Goal: Register for event/course

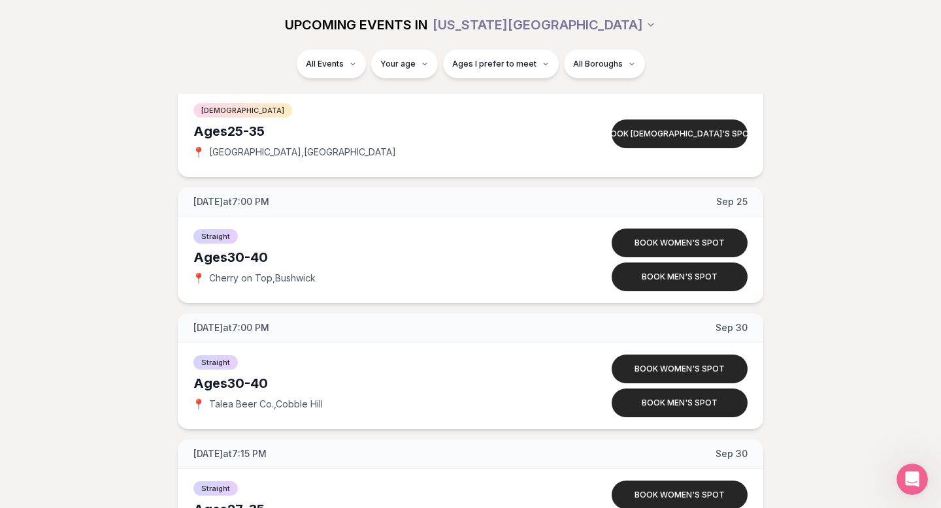
scroll to position [5967, 0]
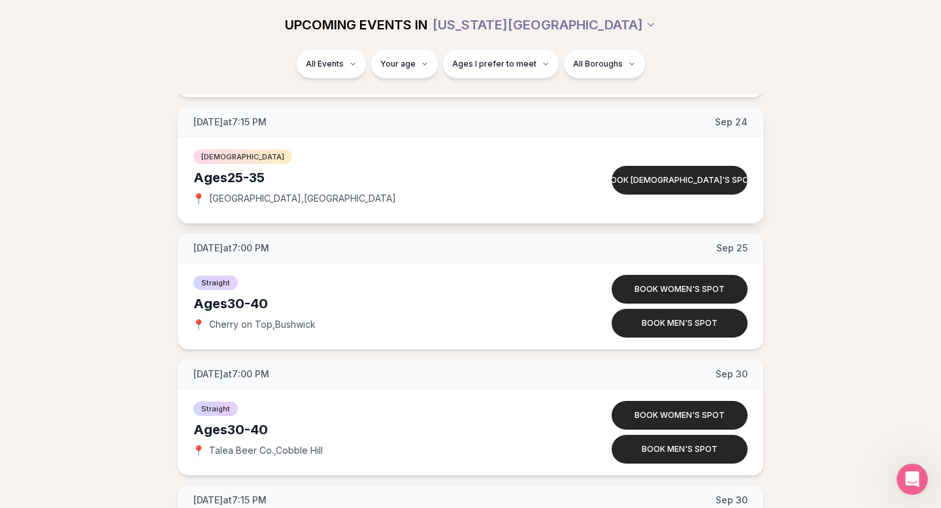
click at [267, 124] on span "[DATE] at 7:15 PM" at bounding box center [229, 122] width 73 height 13
click at [685, 186] on button "Book [DEMOGRAPHIC_DATA]'s spot" at bounding box center [680, 180] width 136 height 29
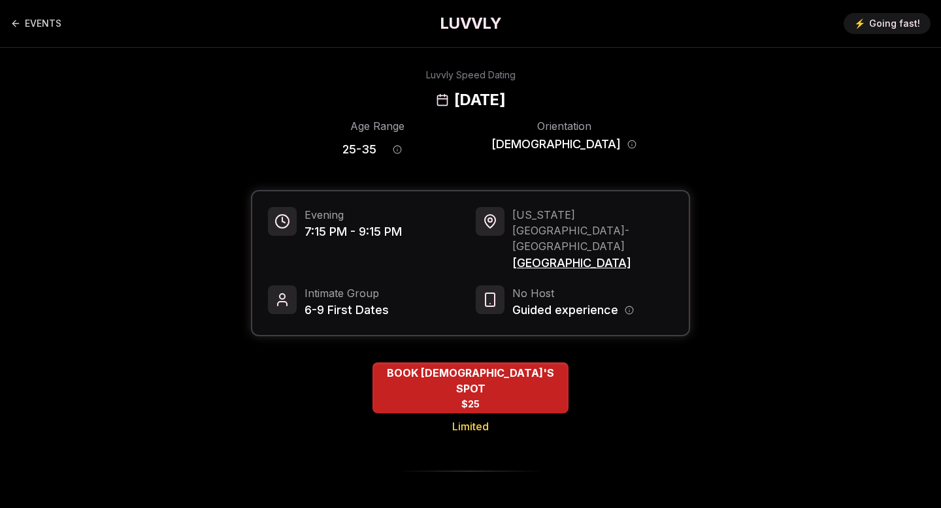
click at [559, 254] on span "[GEOGRAPHIC_DATA]" at bounding box center [592, 263] width 161 height 18
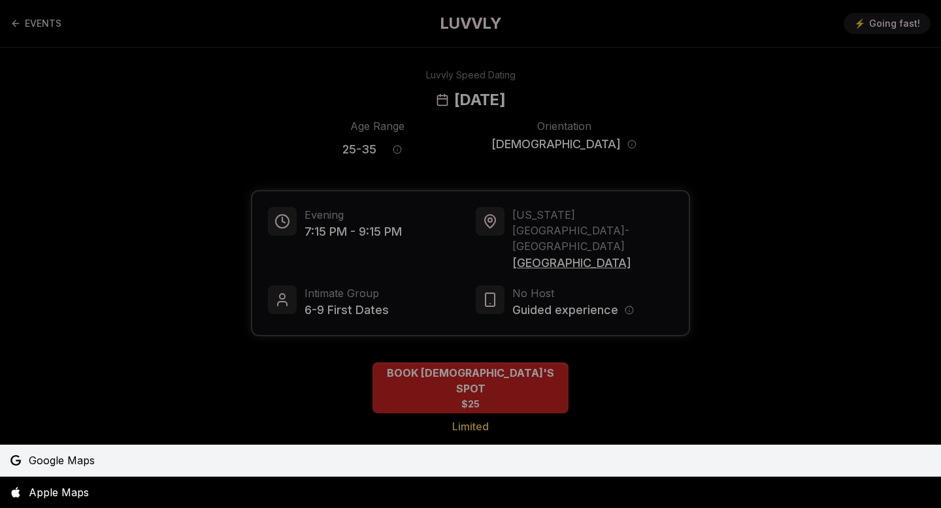
click at [58, 455] on span "Google Maps" at bounding box center [62, 461] width 66 height 16
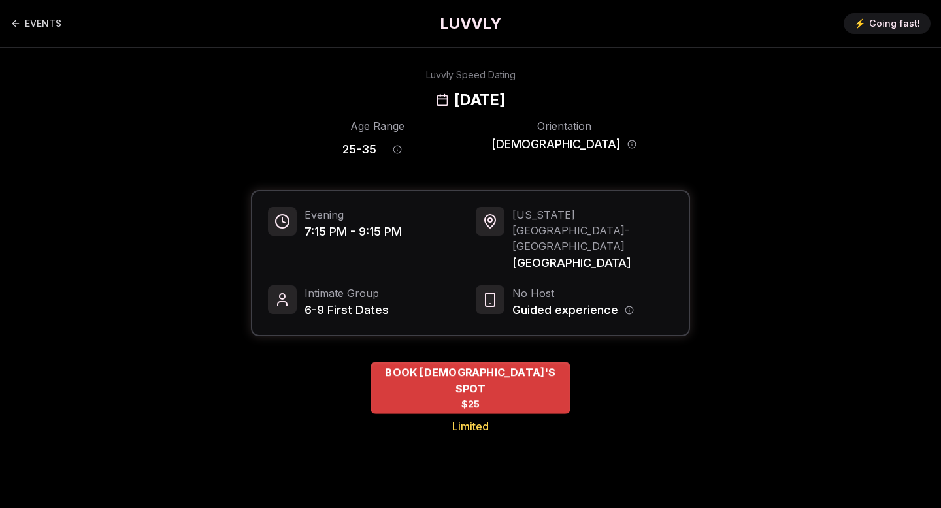
click at [475, 365] on span "BOOK [DEMOGRAPHIC_DATA]'S SPOT" at bounding box center [471, 381] width 200 height 32
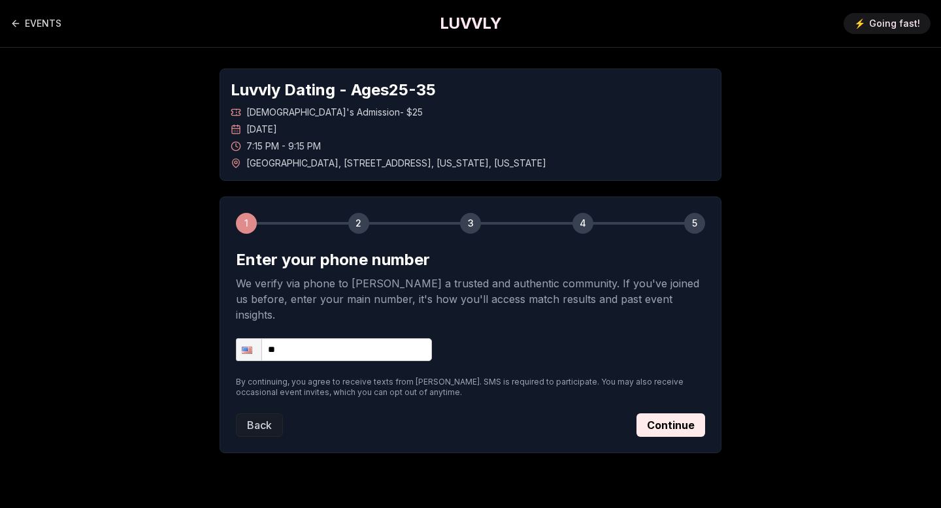
click at [383, 340] on input "**" at bounding box center [334, 350] width 196 height 23
type input "**********"
click at [672, 414] on button "Continue" at bounding box center [671, 426] width 69 height 24
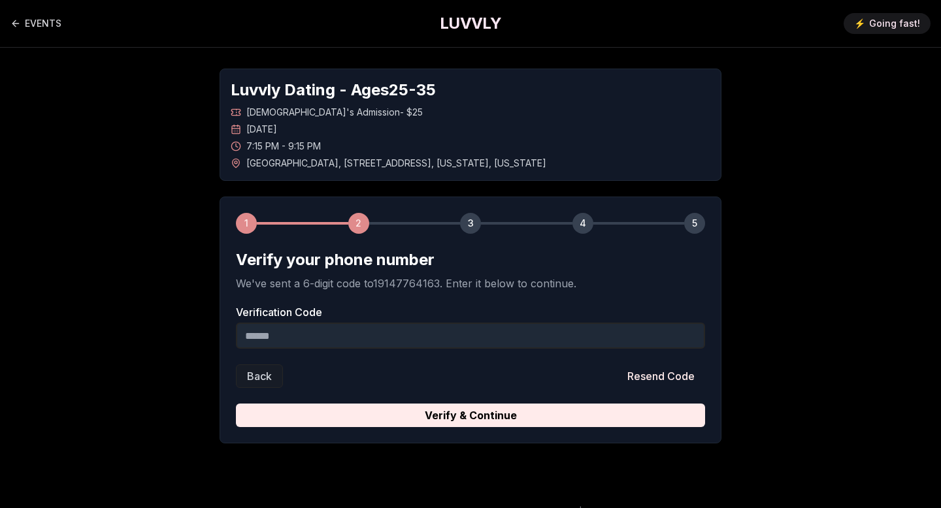
click at [589, 346] on input "Verification Code" at bounding box center [470, 336] width 469 height 26
type input "******"
click at [236, 404] on button "Verify & Continue" at bounding box center [470, 416] width 469 height 24
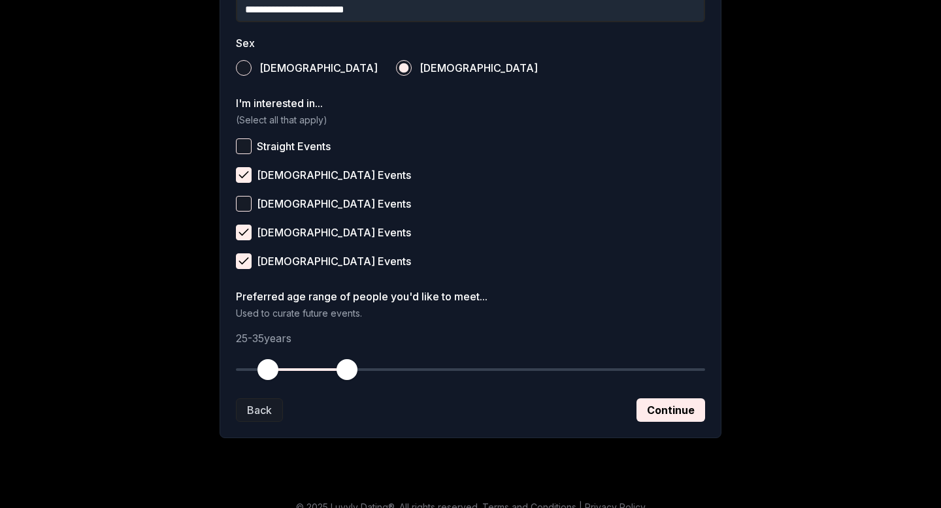
scroll to position [467, 0]
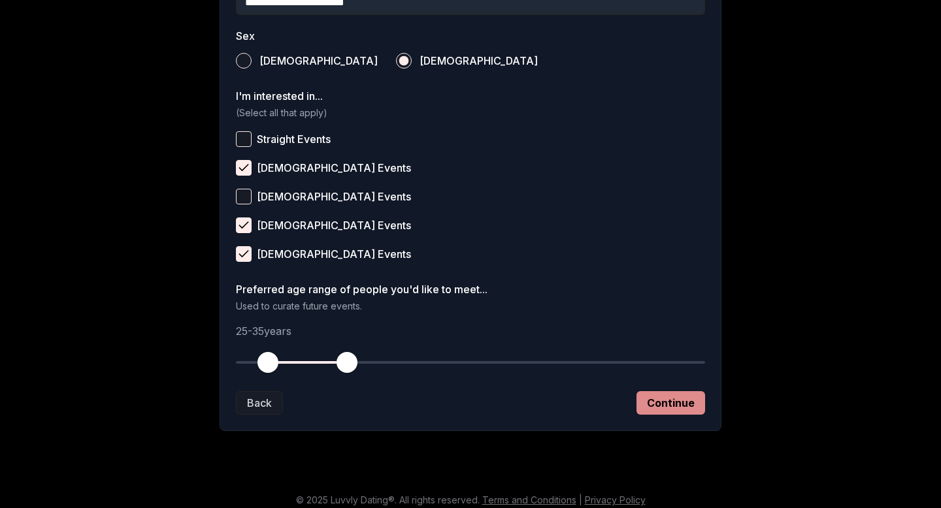
click at [691, 403] on button "Continue" at bounding box center [671, 403] width 69 height 24
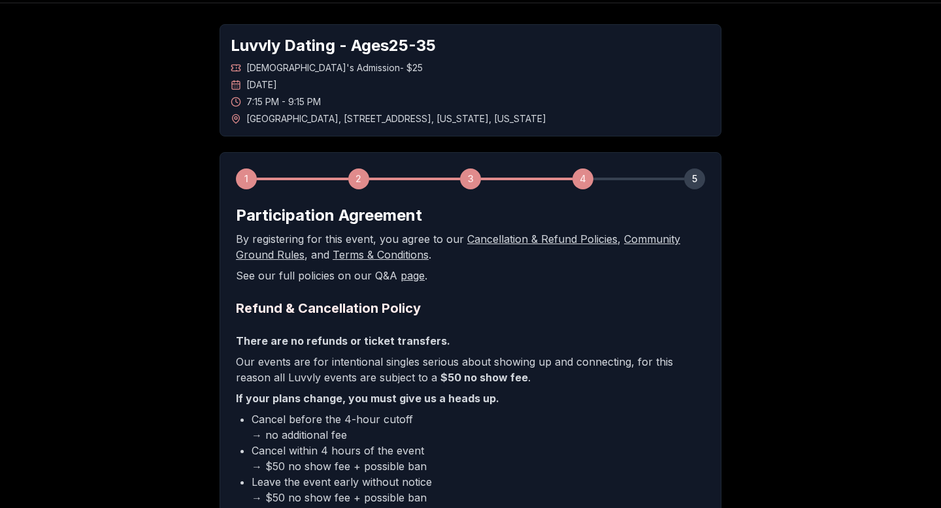
scroll to position [232, 0]
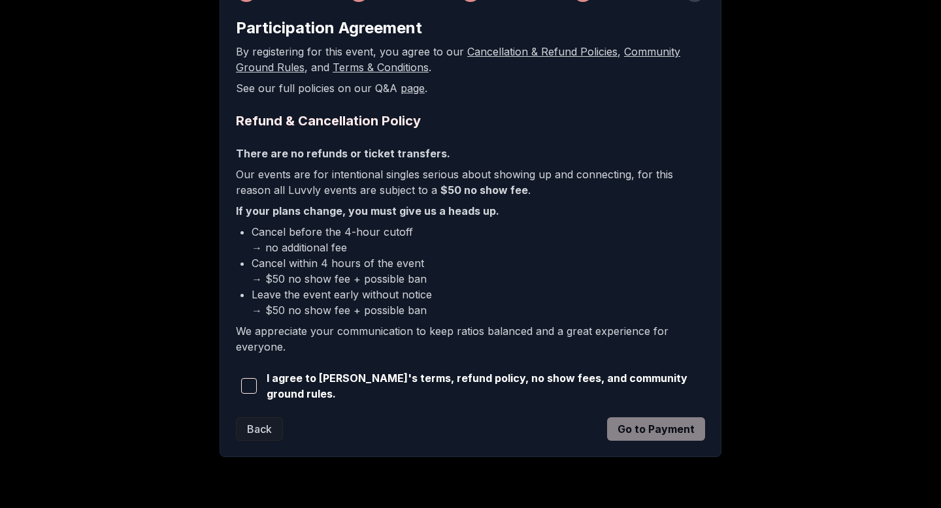
click at [393, 384] on span "I agree to [PERSON_NAME]'s terms, refund policy, no show fees, and community gr…" at bounding box center [486, 386] width 439 height 31
click at [247, 383] on span "button" at bounding box center [249, 386] width 16 height 16
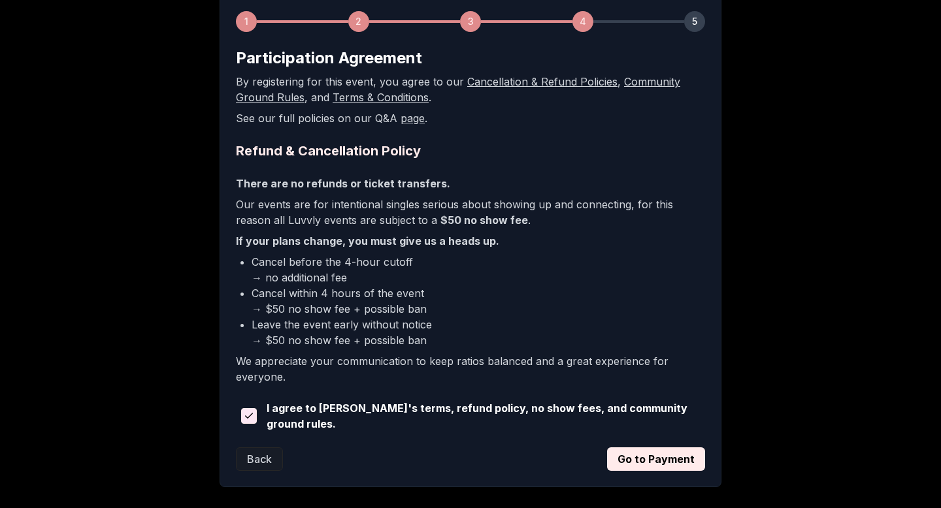
scroll to position [212, 0]
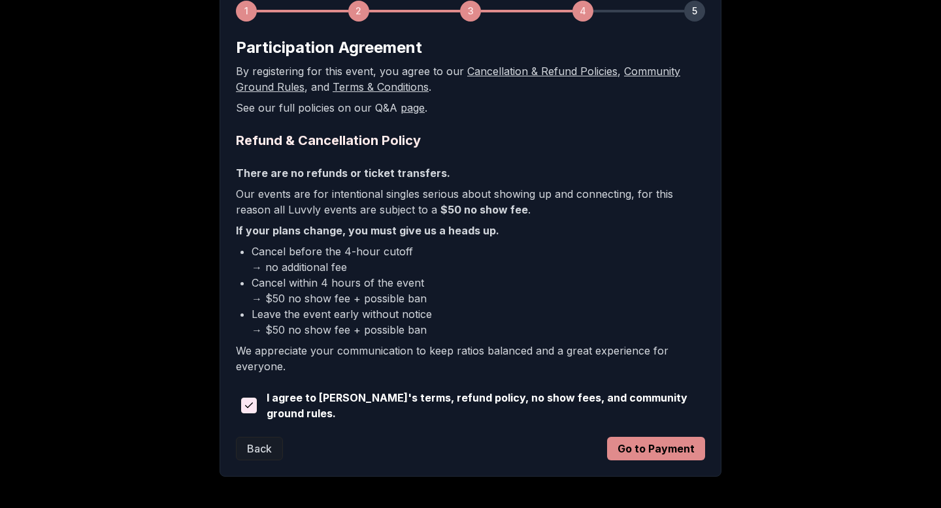
click at [659, 448] on button "Go to Payment" at bounding box center [656, 449] width 98 height 24
